Goal: Information Seeking & Learning: Find specific fact

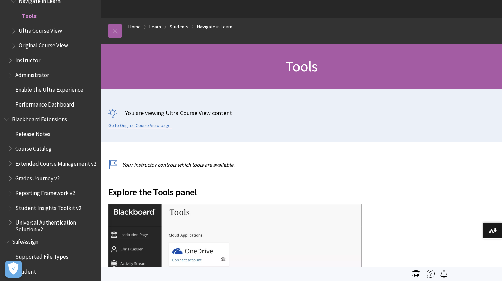
scroll to position [56, 0]
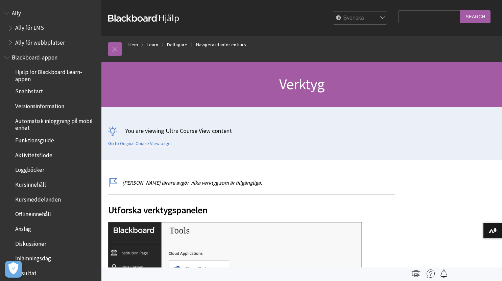
scroll to position [580, 0]
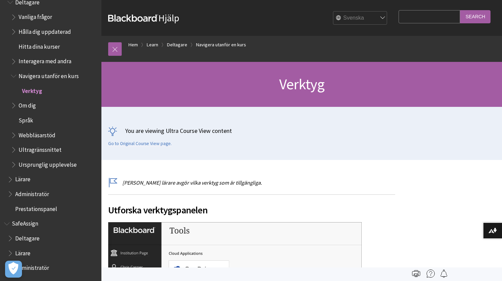
click at [407, 17] on input "Search Query" at bounding box center [428, 16] width 61 height 13
paste input "The application Kaltura For Blackboard,"
type input "The application Kaltura For Blackboard,"
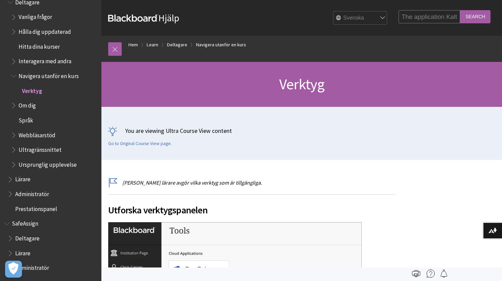
click at [481, 19] on input "Search" at bounding box center [475, 16] width 30 height 13
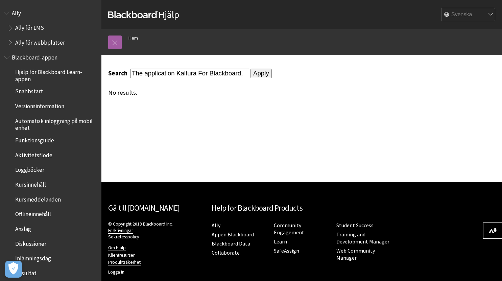
click at [254, 75] on input "Apply" at bounding box center [260, 73] width 21 height 9
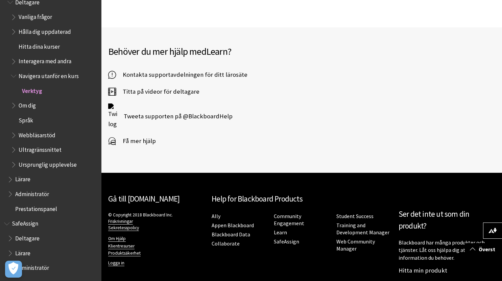
scroll to position [448, 0]
